Goal: Check status: Check status

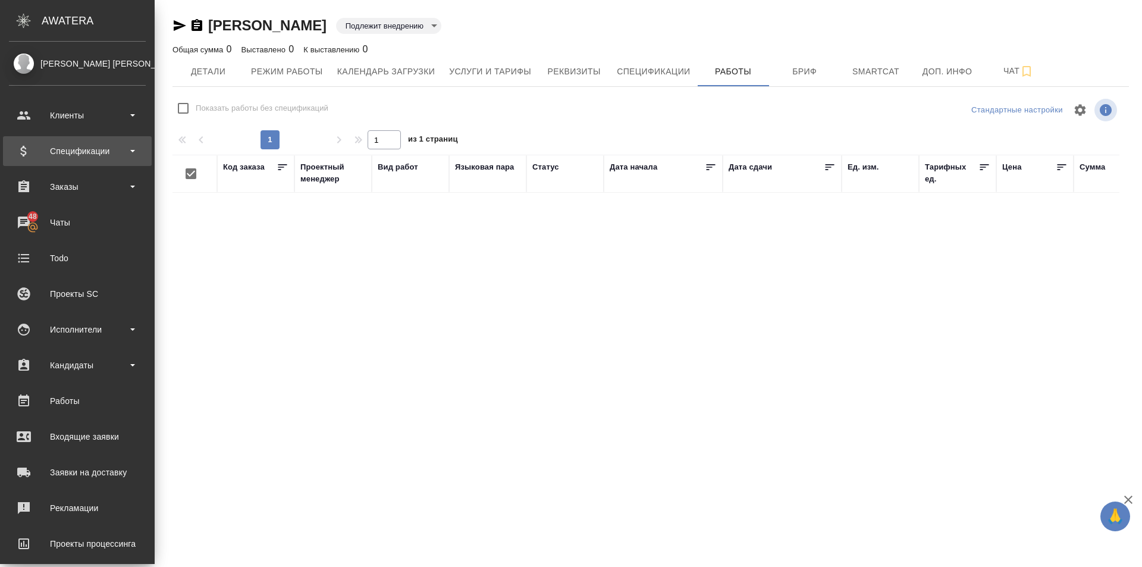
click at [140, 151] on div "Спецификации" at bounding box center [77, 151] width 137 height 18
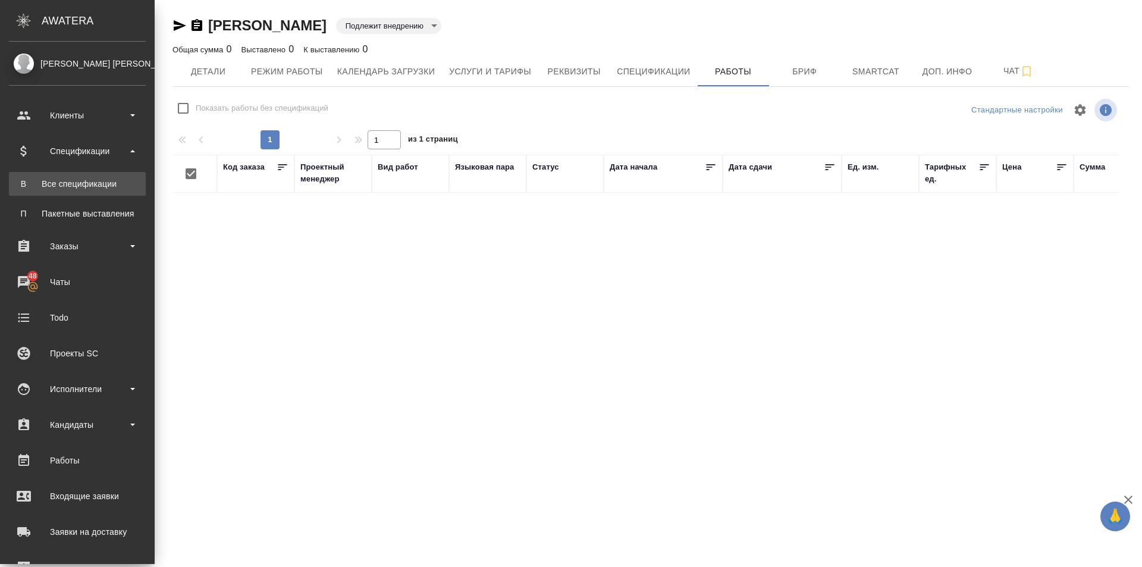
click at [118, 184] on div "Все спецификации" at bounding box center [77, 184] width 125 height 12
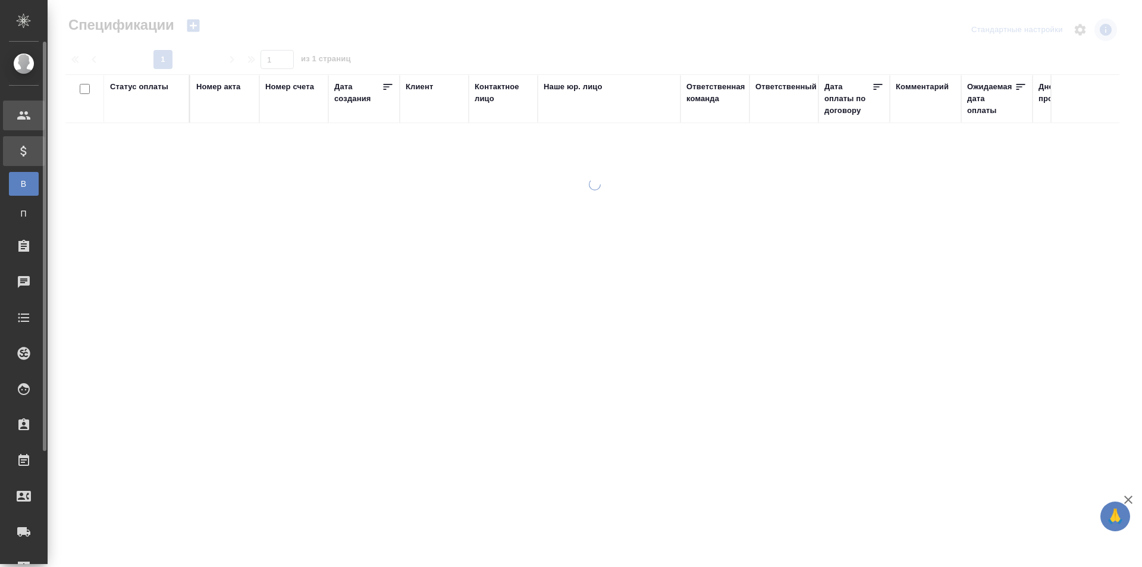
click at [24, 107] on div "Клиенты" at bounding box center [9, 115] width 30 height 18
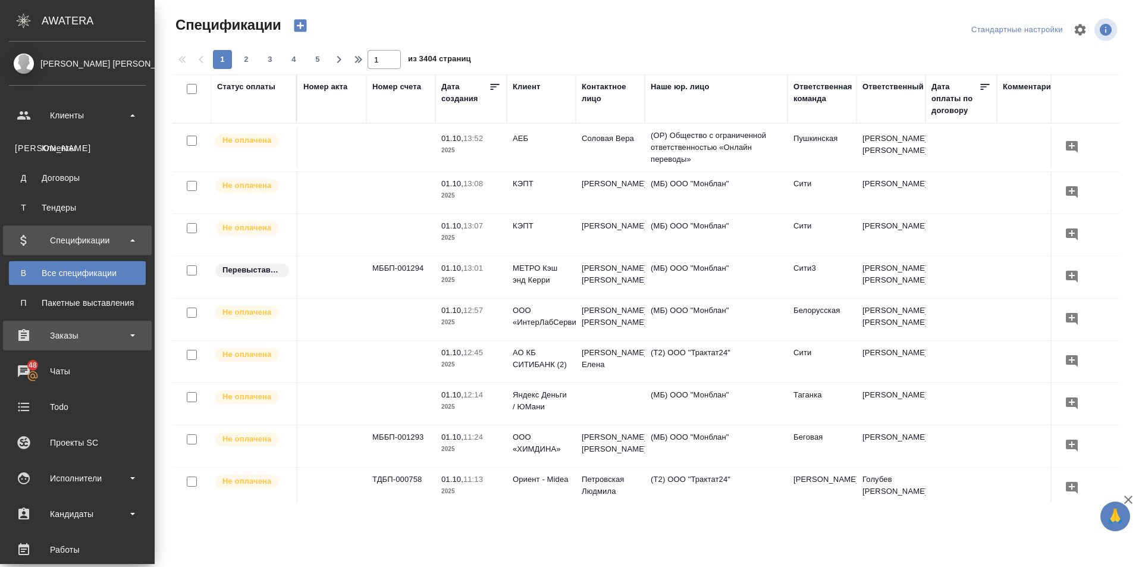
click at [127, 328] on div "Заказы" at bounding box center [77, 335] width 137 height 18
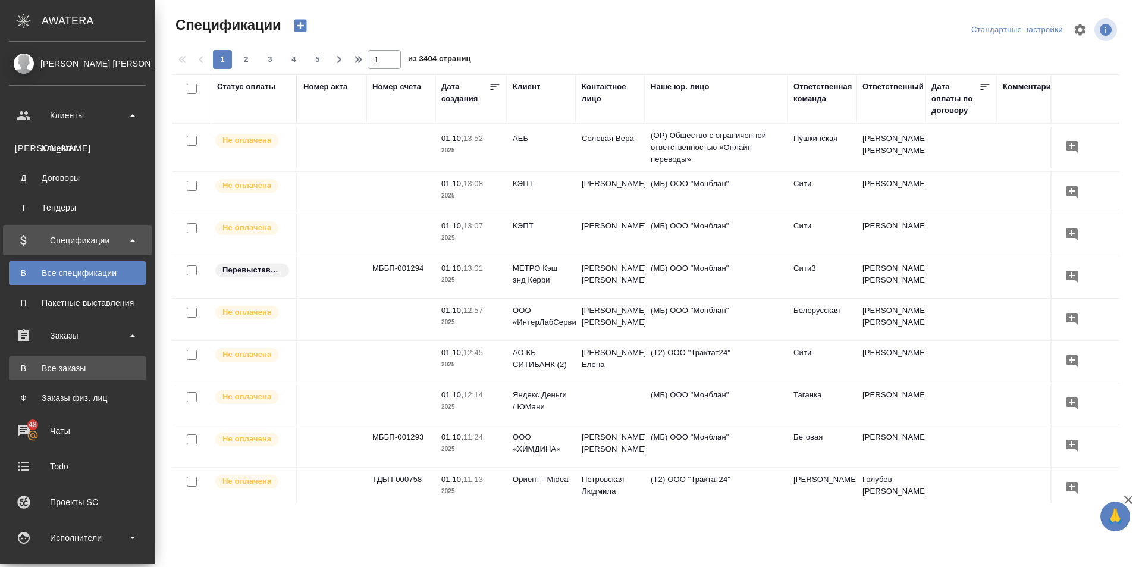
click at [77, 373] on div "Все заказы" at bounding box center [77, 368] width 125 height 12
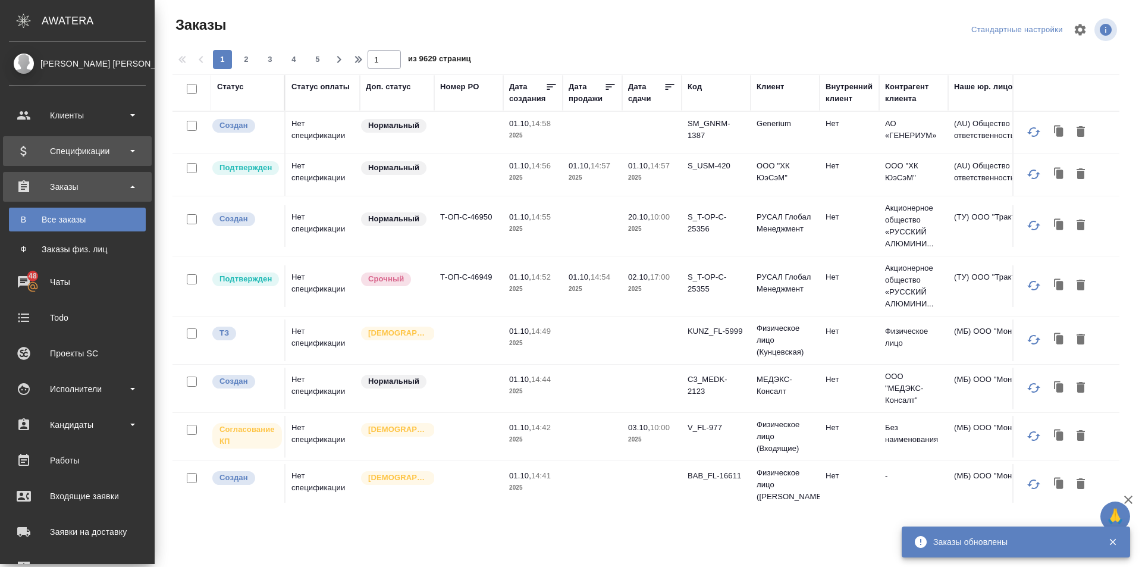
click at [135, 146] on div "Спецификации" at bounding box center [77, 151] width 137 height 18
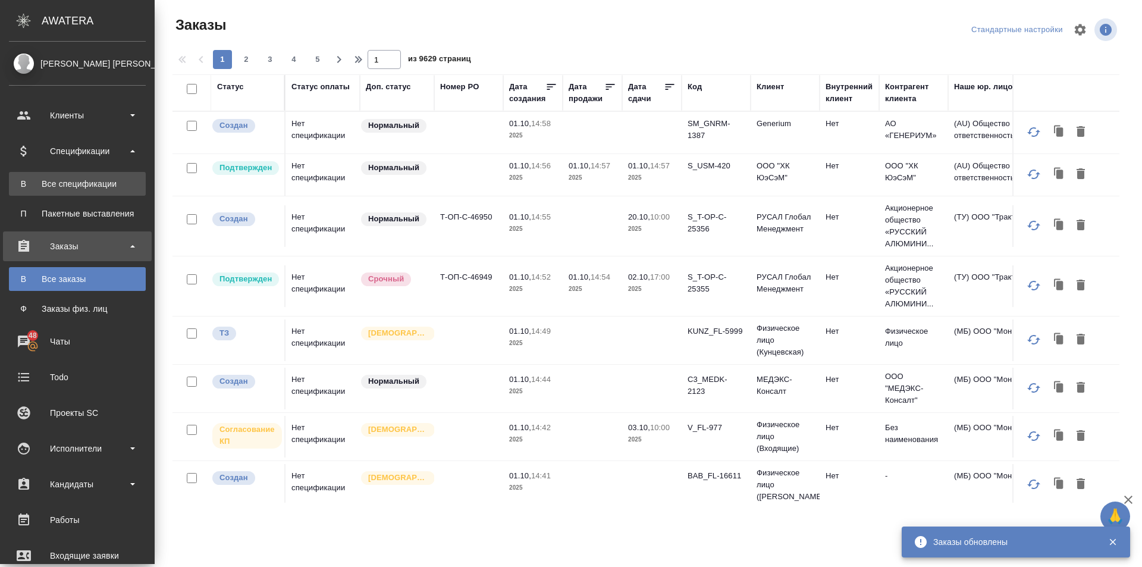
click at [111, 175] on link "В Все спецификации" at bounding box center [77, 184] width 137 height 24
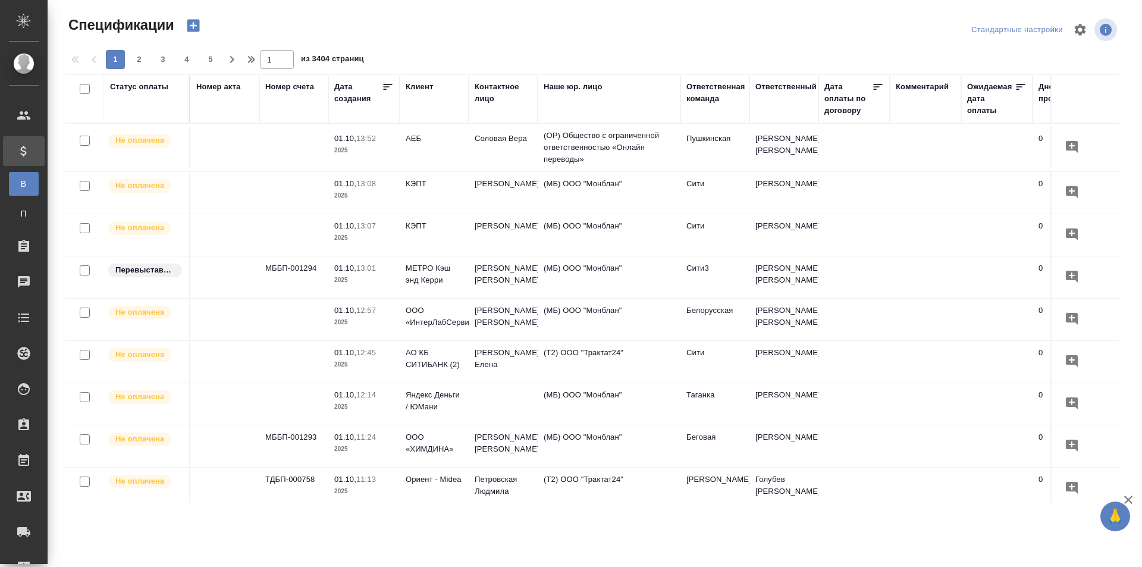
click at [148, 86] on div "Статус оплаты" at bounding box center [139, 87] width 58 height 12
select select "9"
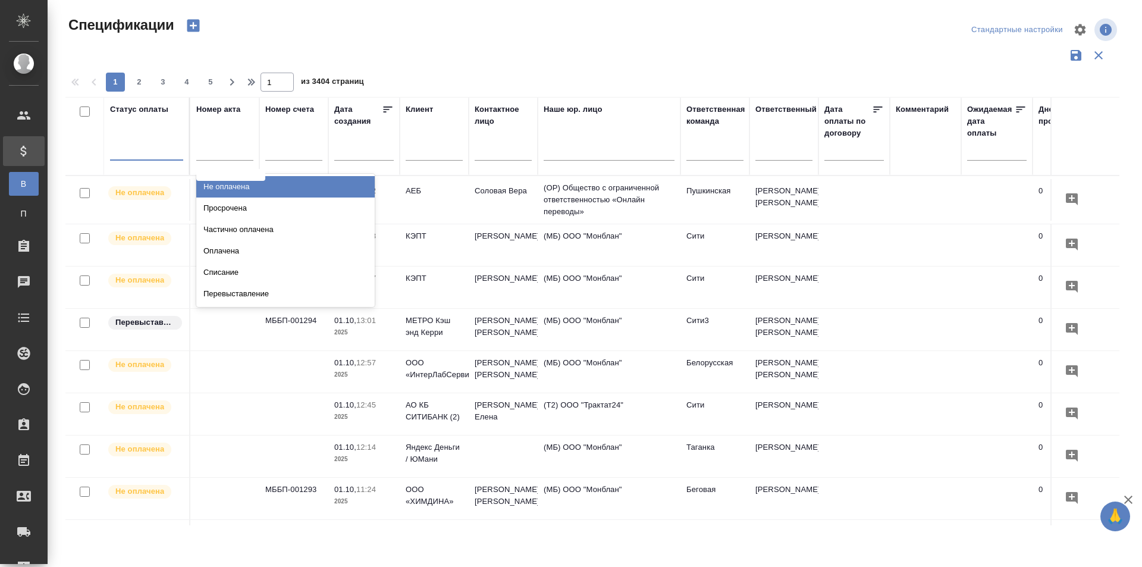
click at [147, 152] on div at bounding box center [146, 148] width 73 height 17
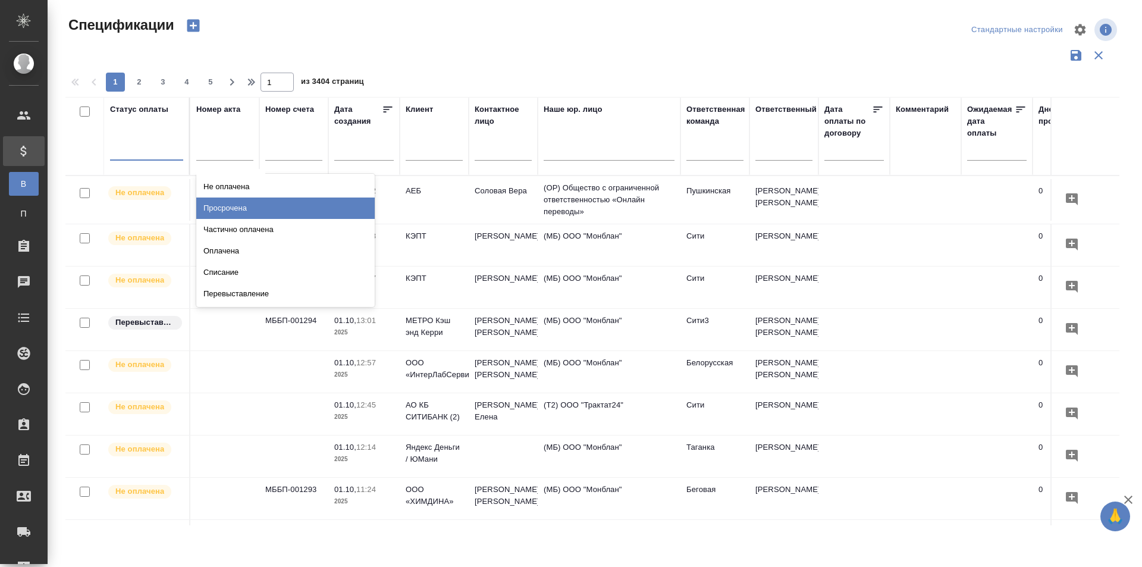
click at [245, 203] on div "Просрочена" at bounding box center [285, 207] width 178 height 21
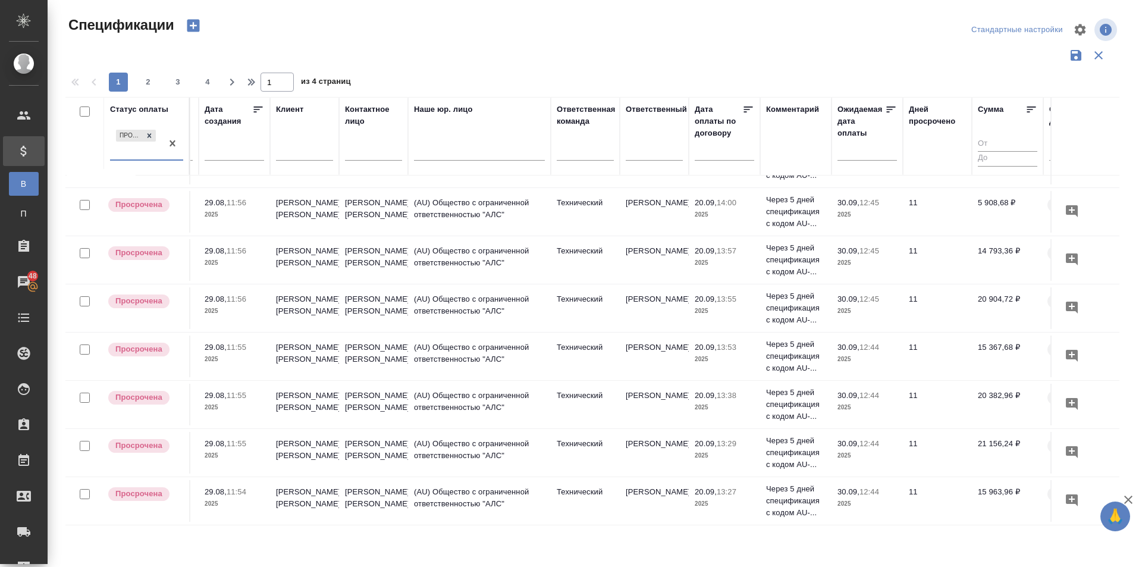
scroll to position [876, 131]
click at [865, 147] on input "text" at bounding box center [869, 150] width 52 height 17
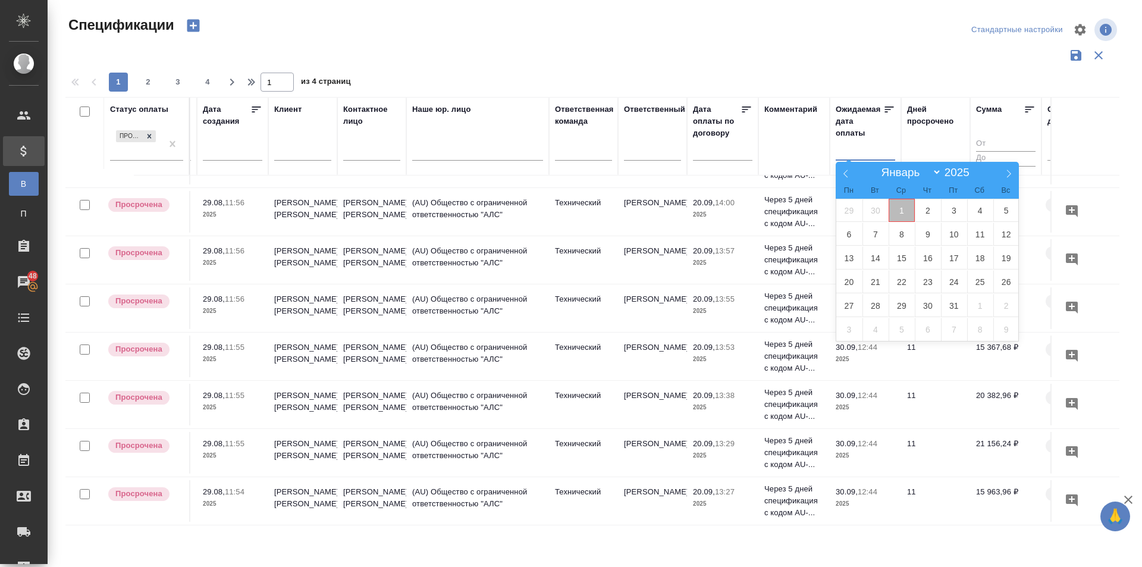
click at [899, 208] on span "1" at bounding box center [901, 210] width 26 height 23
type div "[DATE]T21:00:00.000Z"
click at [846, 175] on icon at bounding box center [845, 173] width 8 height 8
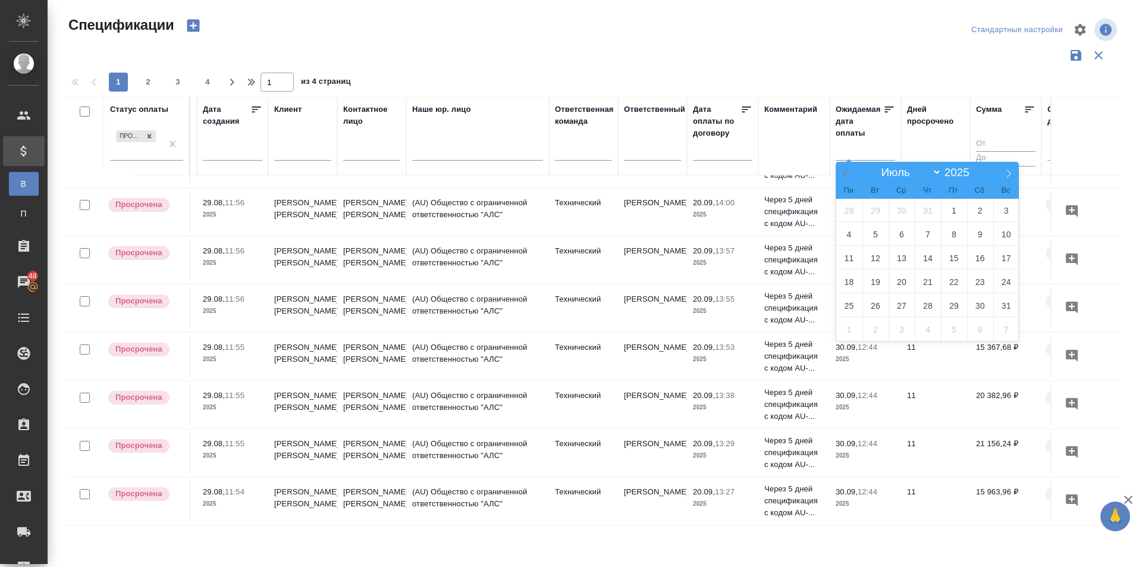
click at [846, 175] on icon at bounding box center [845, 173] width 8 height 8
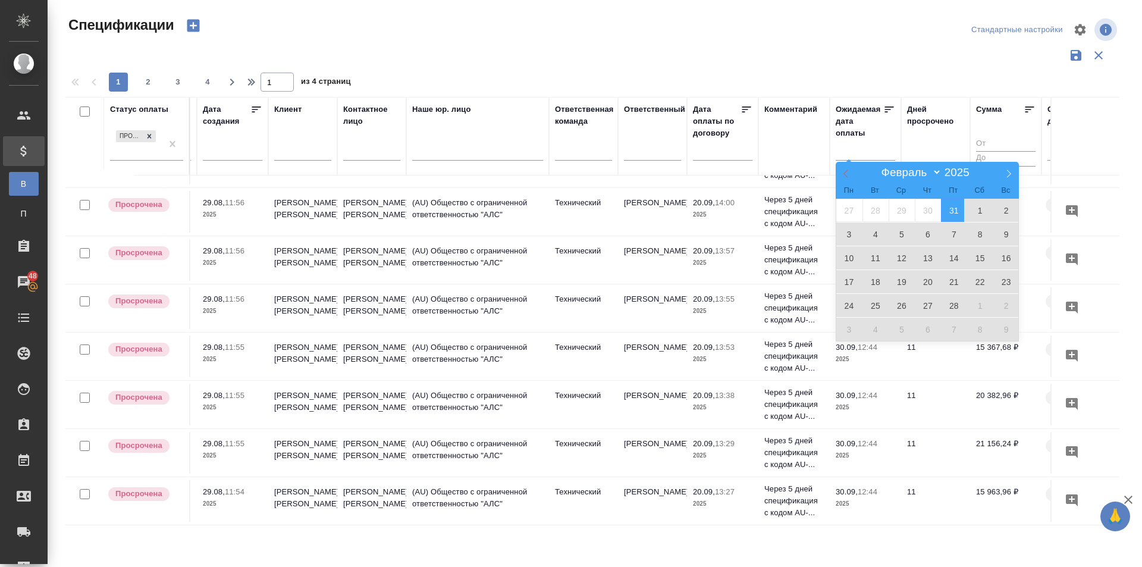
click at [844, 173] on icon at bounding box center [845, 174] width 4 height 8
select select "0"
click at [908, 210] on span "1" at bounding box center [901, 210] width 26 height 23
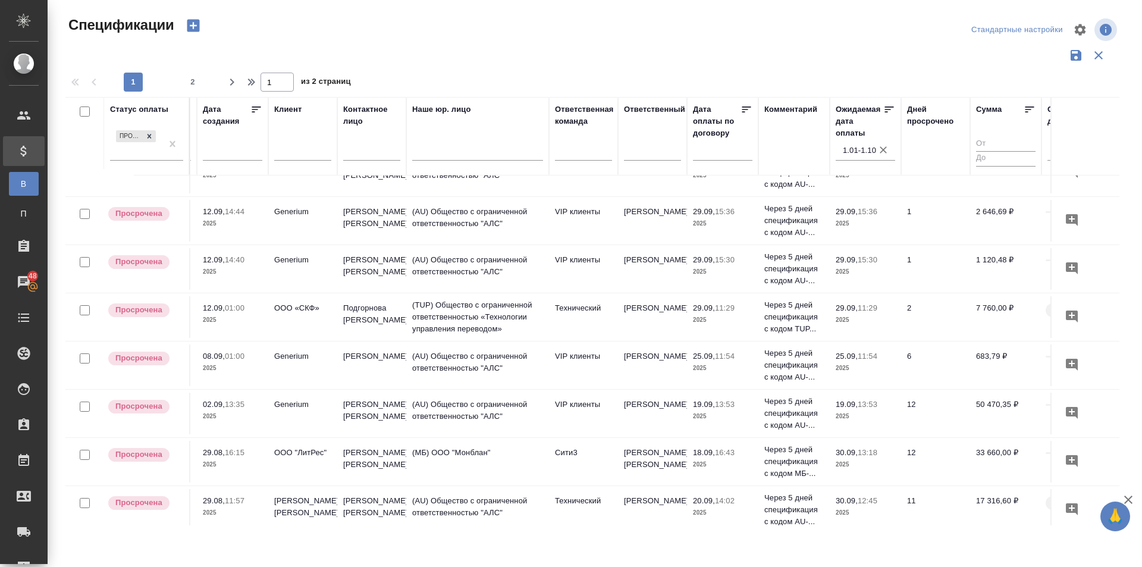
scroll to position [0, 131]
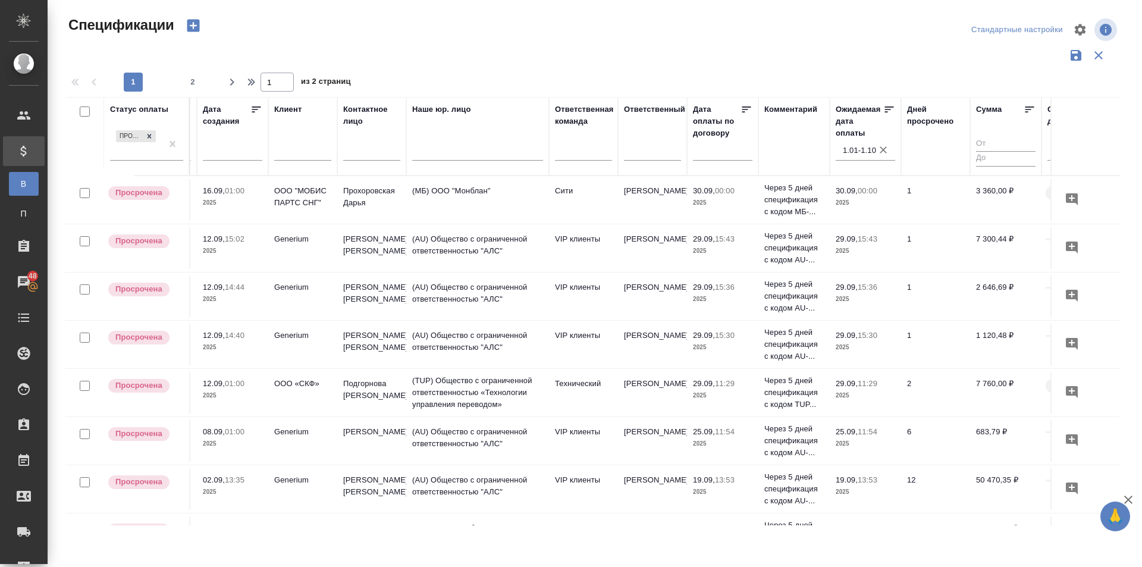
click at [889, 109] on icon at bounding box center [889, 109] width 12 height 12
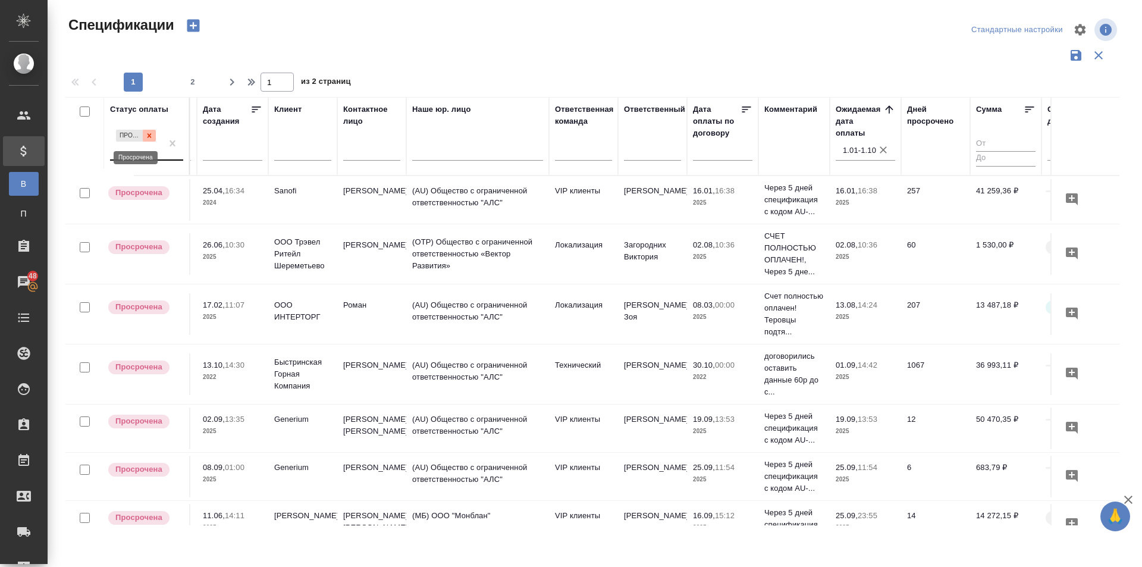
click at [150, 139] on icon at bounding box center [149, 135] width 8 height 8
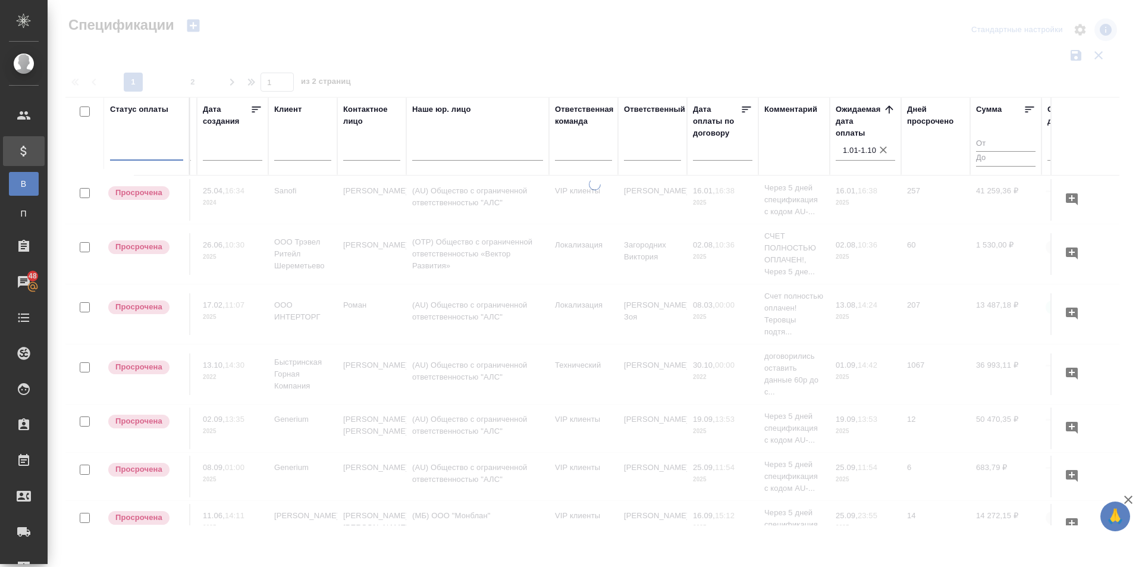
click at [350, 535] on div ".cls-1 fill:#fff; AWATERA [PERSON_NAME] [PERSON_NAME] Клиенты Спецификации В Вс…" at bounding box center [571, 283] width 1142 height 567
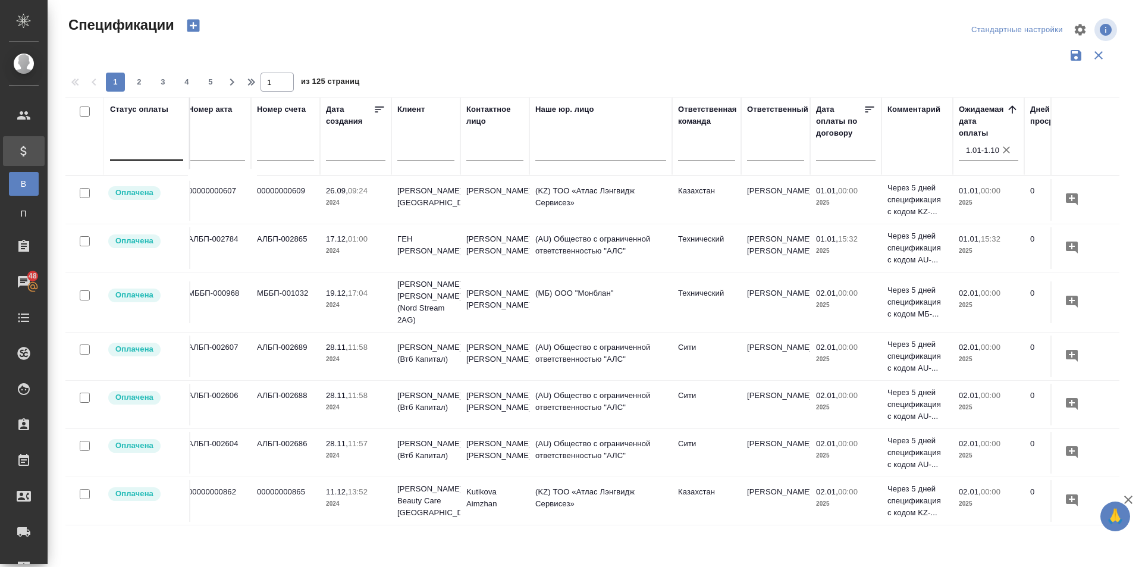
scroll to position [0, 0]
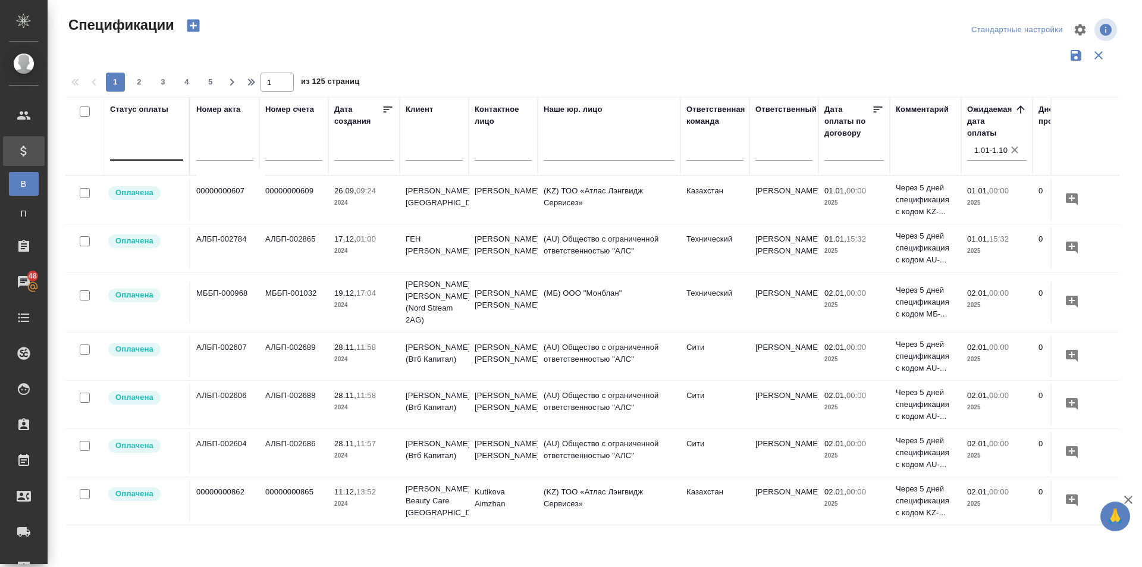
click at [294, 158] on input "text" at bounding box center [293, 152] width 57 height 15
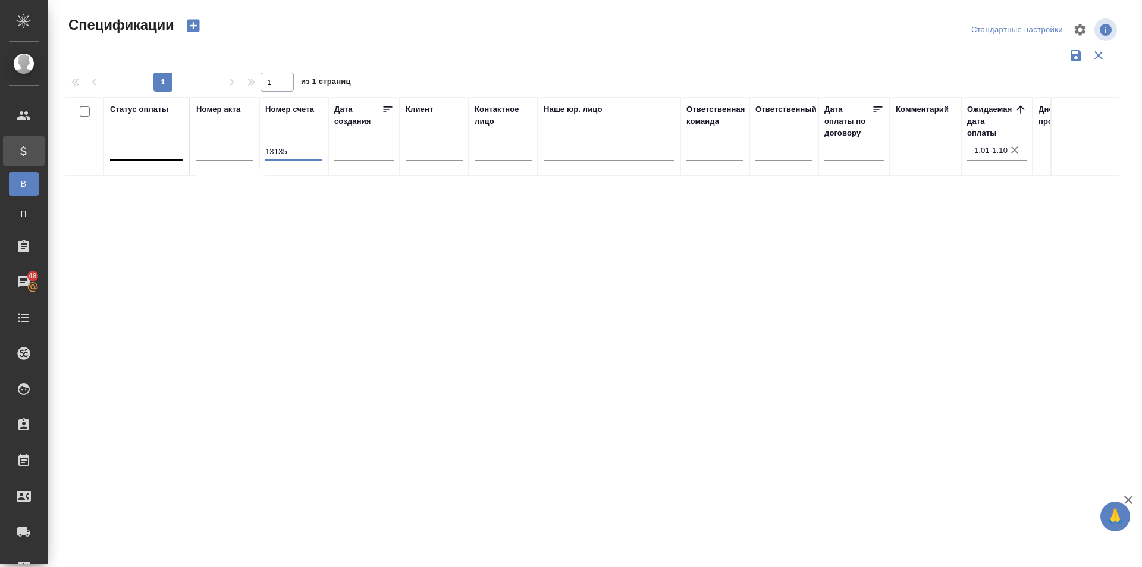
click at [1017, 153] on icon "button" at bounding box center [1015, 150] width 12 height 12
click at [299, 149] on input "13135" at bounding box center [293, 152] width 57 height 15
type input "1"
